Goal: Find specific page/section: Find specific page/section

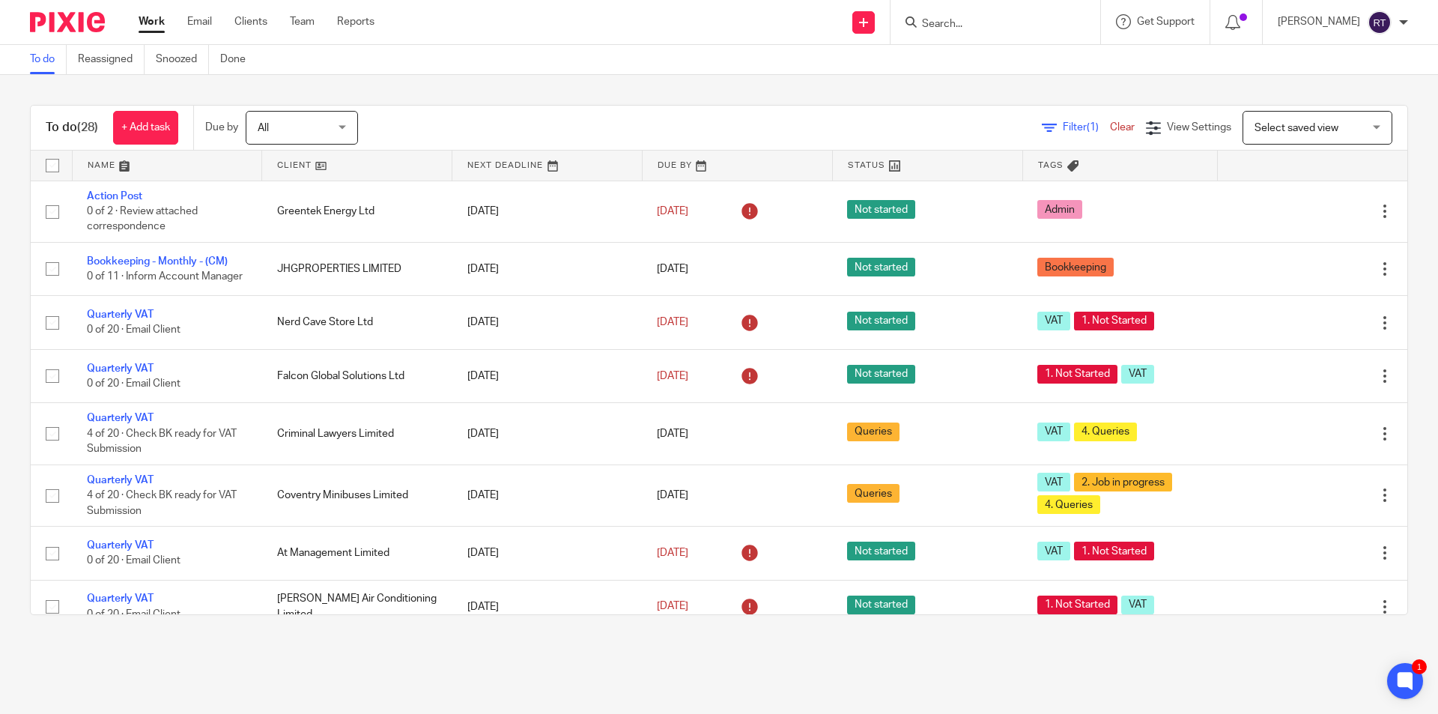
scroll to position [1584, 0]
click at [987, 20] on input "Search" at bounding box center [988, 24] width 135 height 13
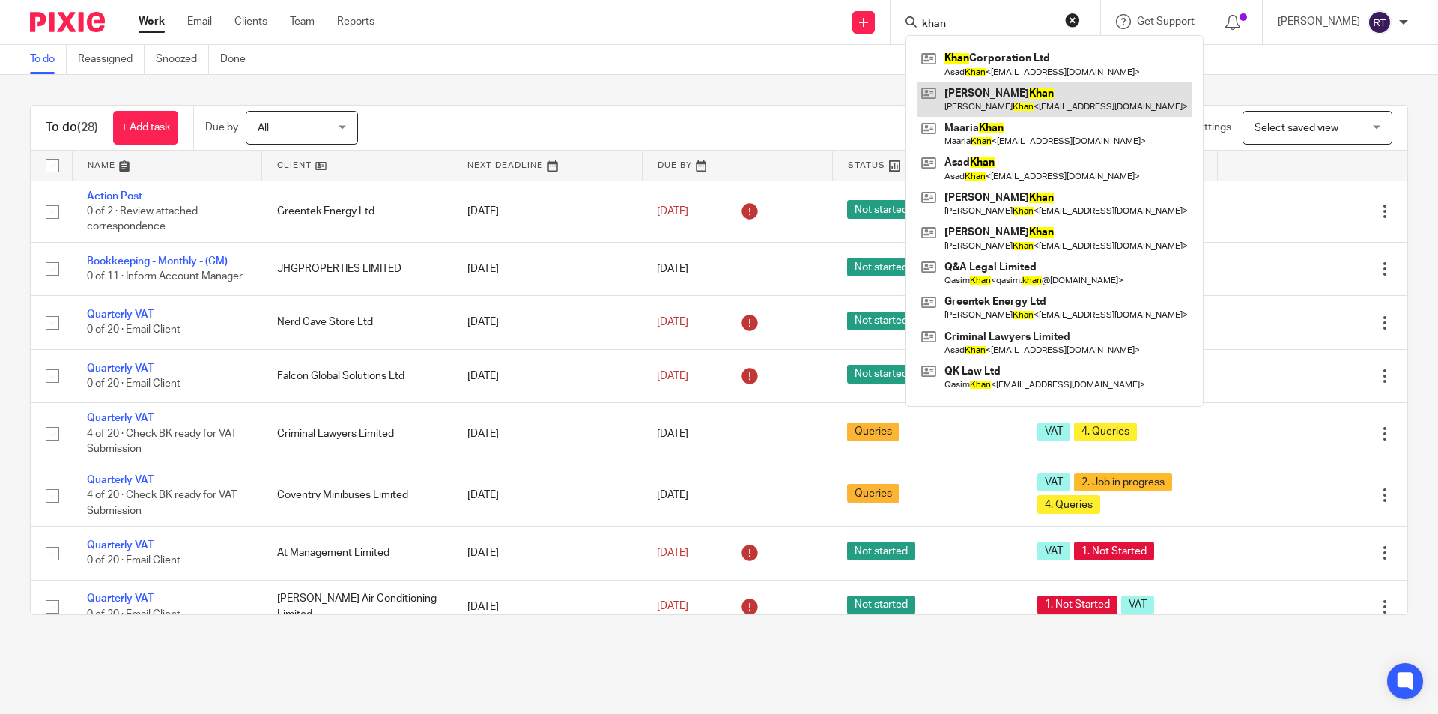
type input "khan"
click at [1013, 83] on link at bounding box center [1055, 99] width 274 height 34
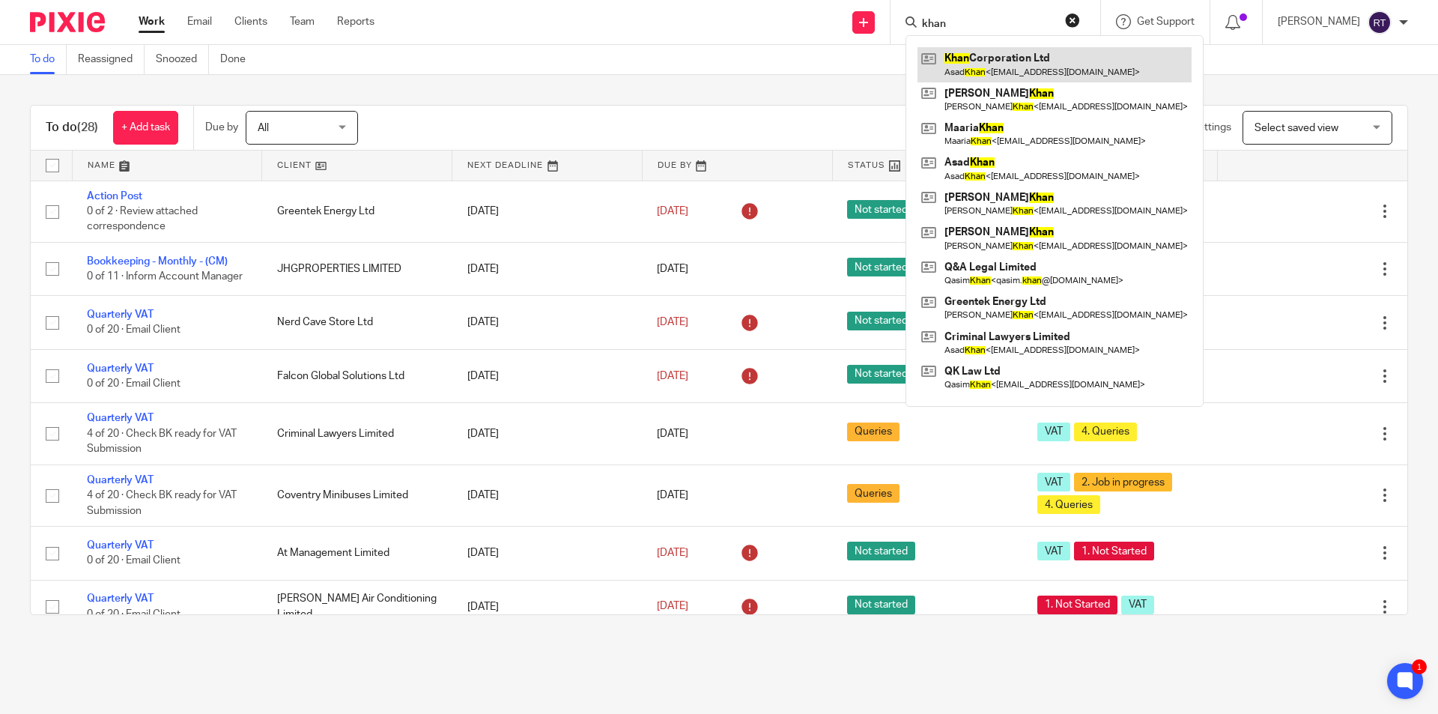
click at [1013, 65] on link at bounding box center [1055, 64] width 274 height 34
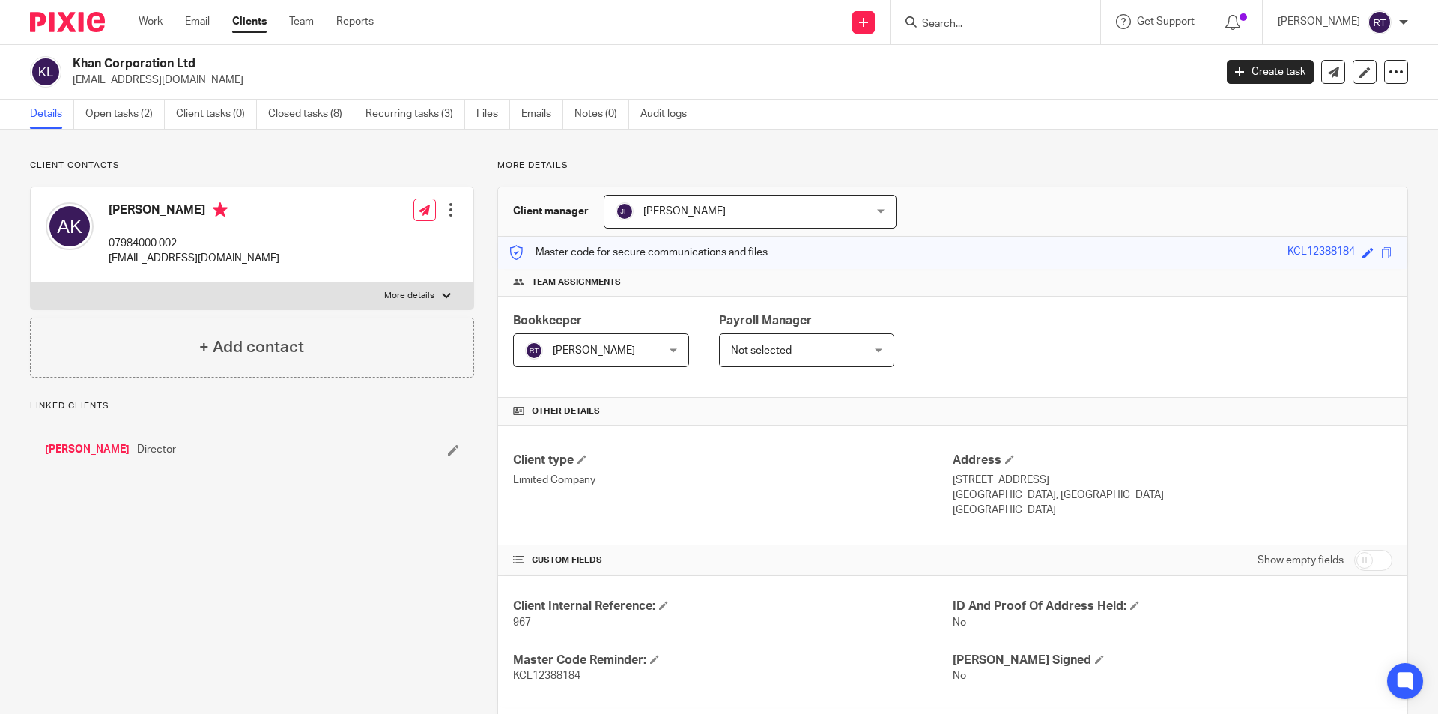
scroll to position [422, 0]
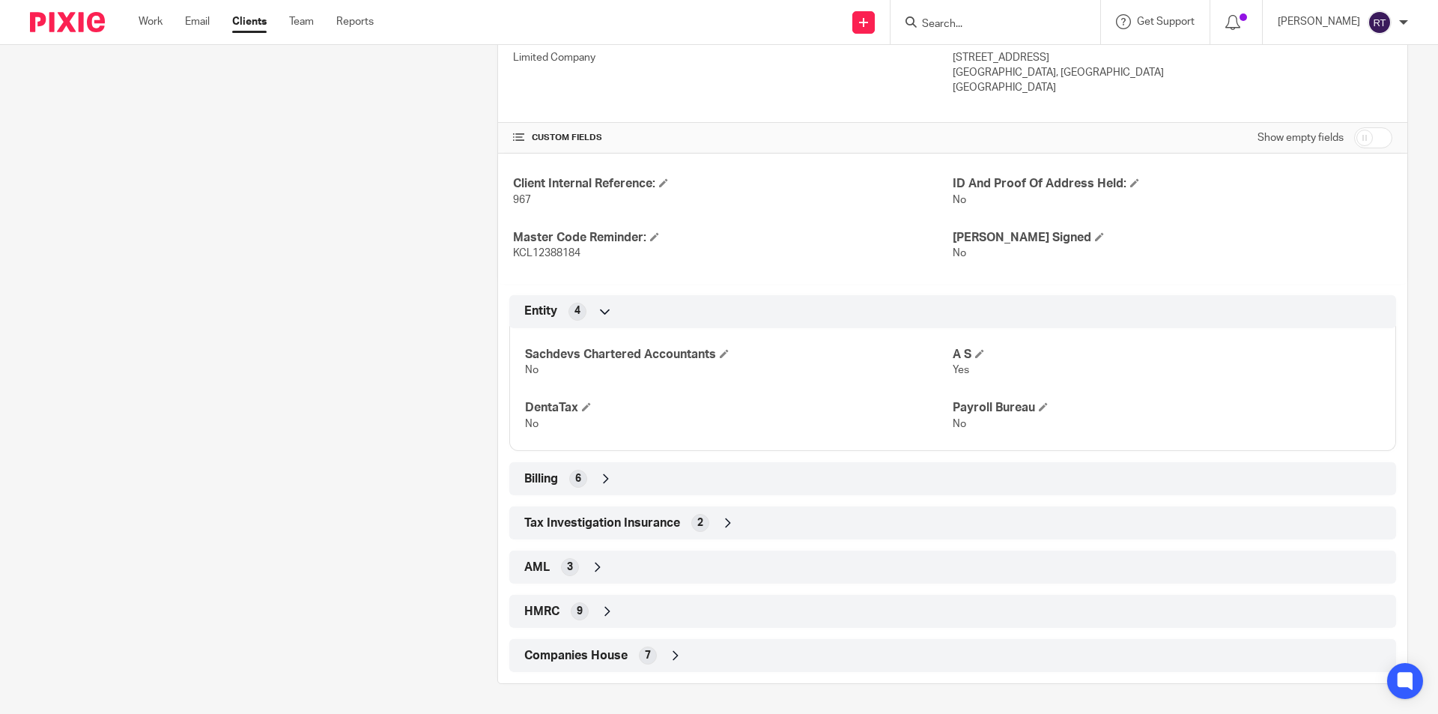
click at [589, 652] on span "Companies House" at bounding box center [575, 656] width 103 height 16
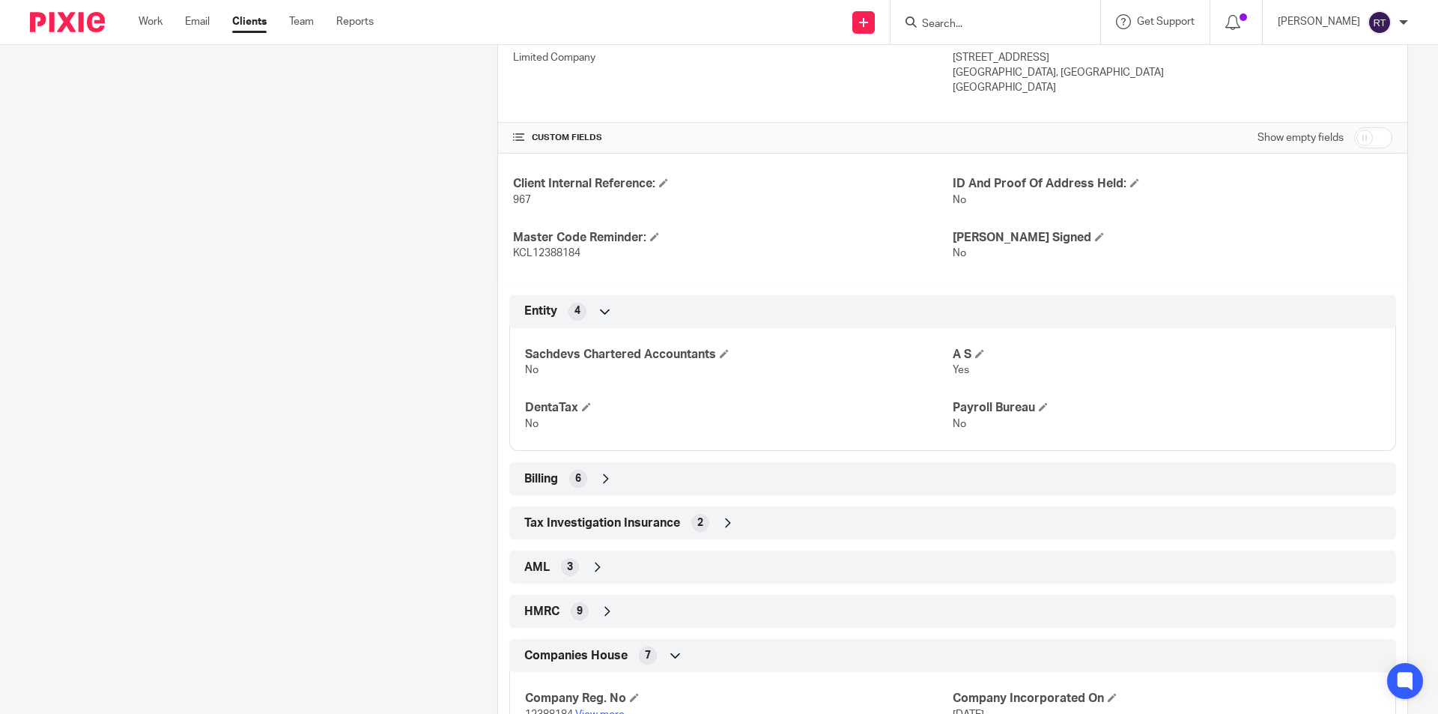
scroll to position [572, 0]
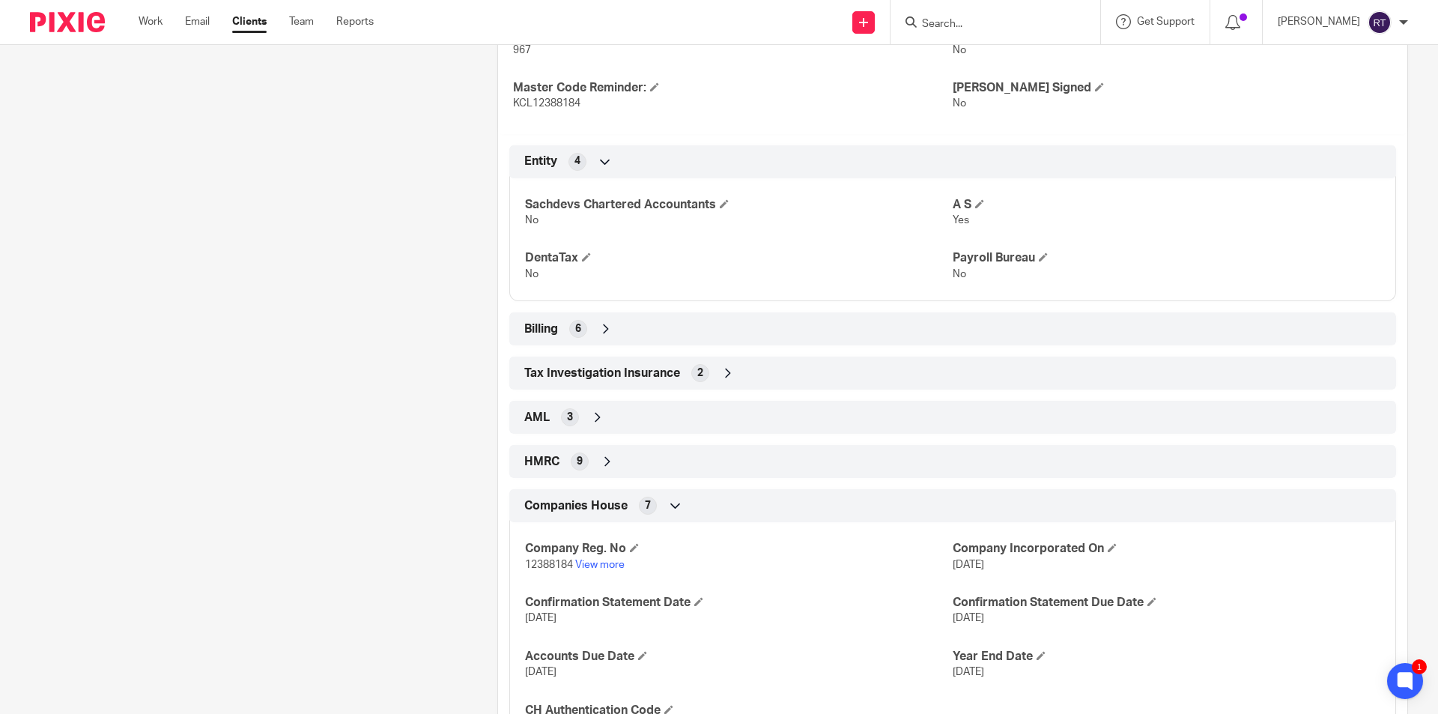
click at [554, 566] on span "12388184" at bounding box center [549, 565] width 48 height 10
copy p "12388184"
click at [139, 321] on div "Client contacts Asad Khan 07984000 002 asad@hussainsolicitors.com Edit contact …" at bounding box center [240, 176] width 467 height 1178
click at [358, 262] on div "Client contacts Asad Khan 07984000 002 asad@hussainsolicitors.com Edit contact …" at bounding box center [240, 176] width 467 height 1178
